Goal: Information Seeking & Learning: Learn about a topic

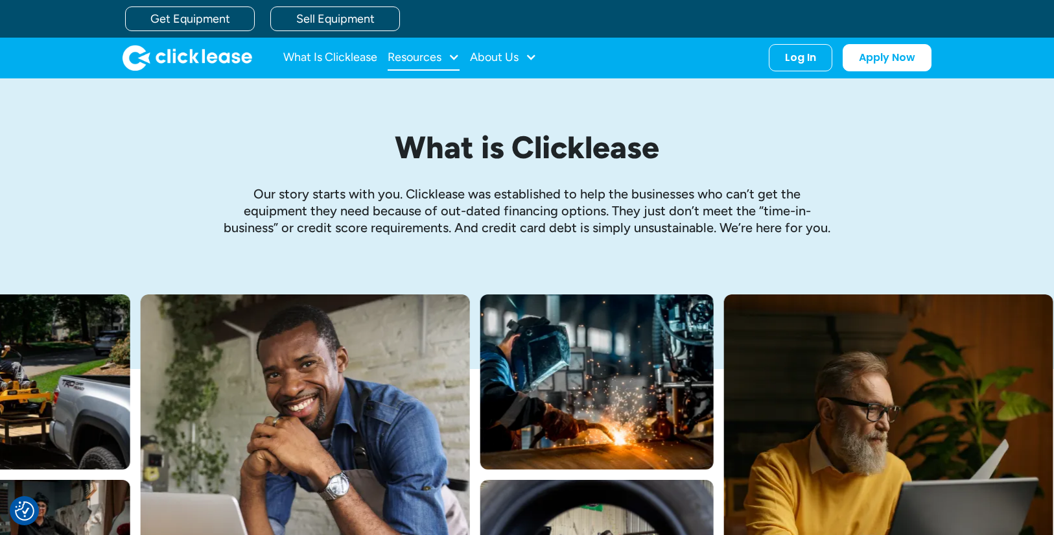
click at [401, 57] on div "Resources" at bounding box center [415, 57] width 54 height 0
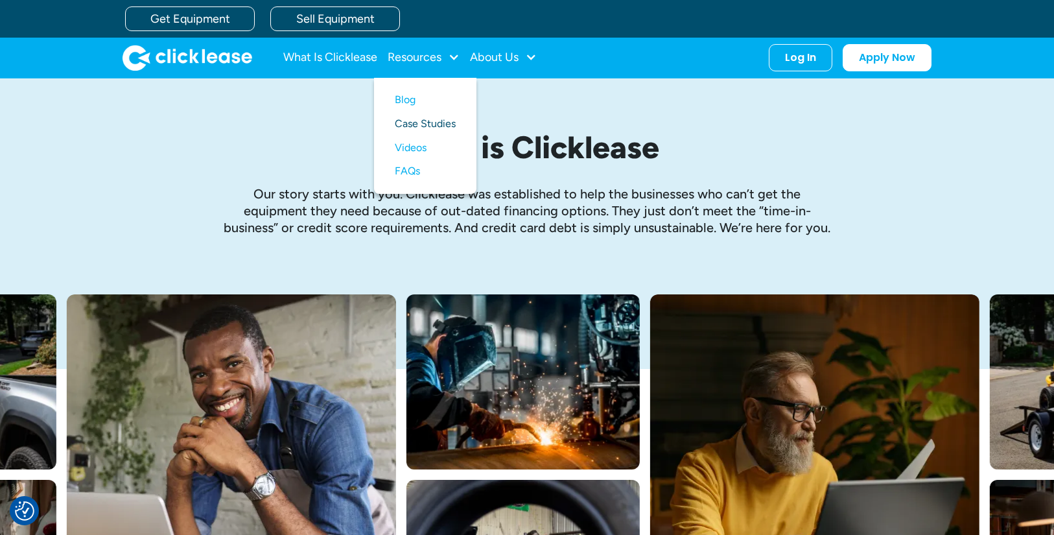
click at [428, 122] on link "Case Studies" at bounding box center [425, 124] width 61 height 24
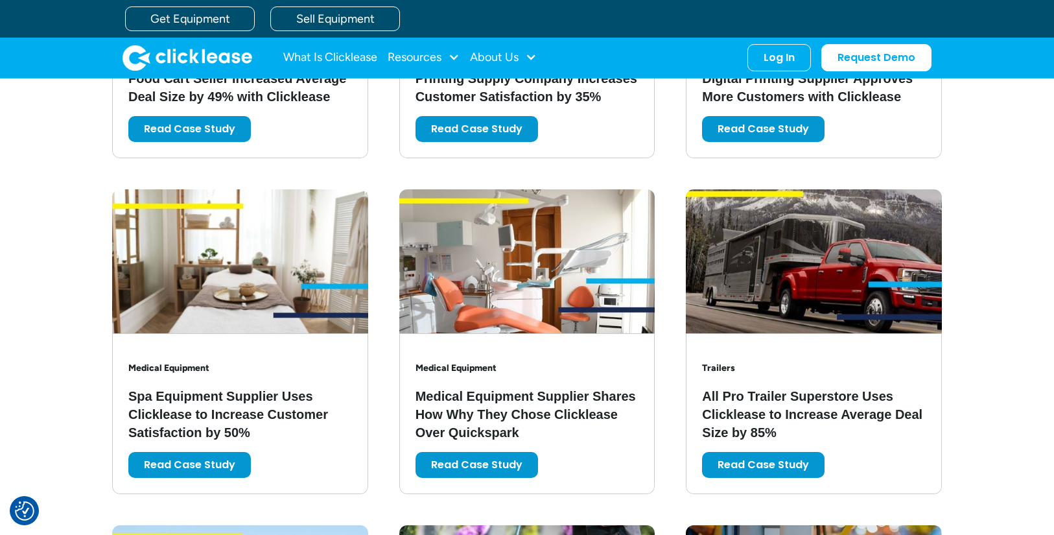
scroll to position [1178, 0]
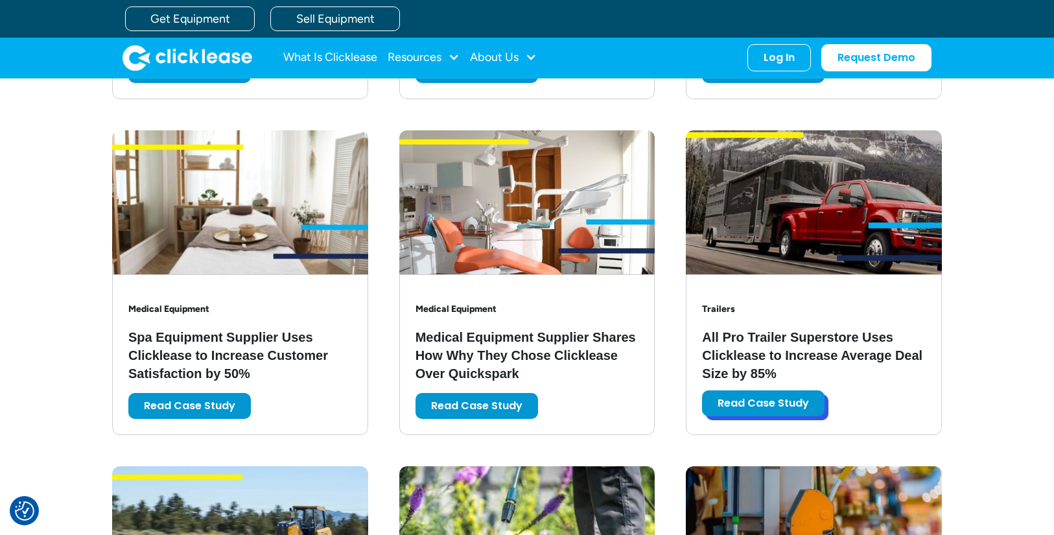
click at [765, 411] on link "Read Case Study" at bounding box center [763, 403] width 123 height 26
